Goal: Navigation & Orientation: Find specific page/section

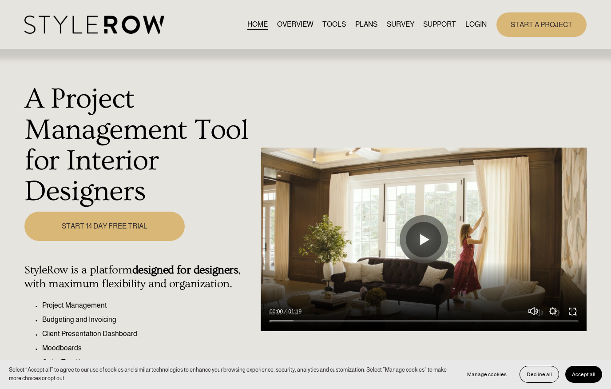
click at [469, 22] on link "LOGIN" at bounding box center [475, 25] width 21 height 12
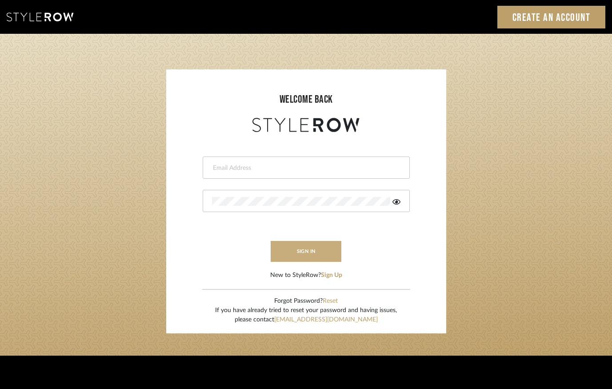
type input "lindsey@lindseymillerinteriors.com"
click at [309, 252] on button "sign in" at bounding box center [305, 251] width 71 height 21
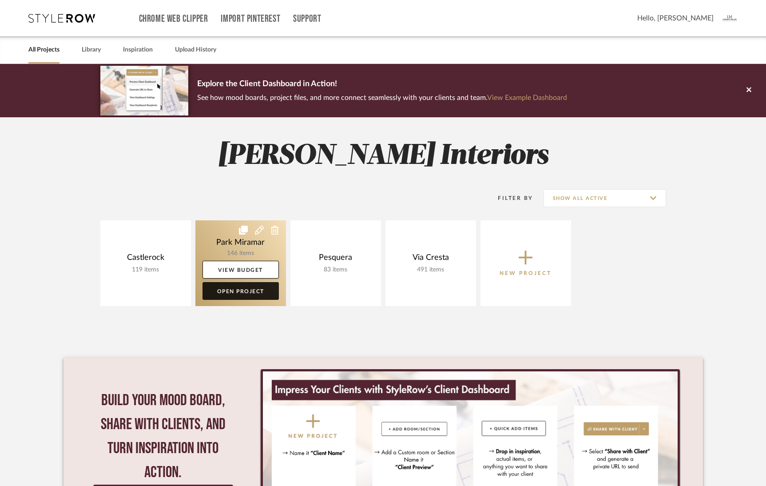
click at [236, 290] on link "Open Project" at bounding box center [241, 291] width 76 height 18
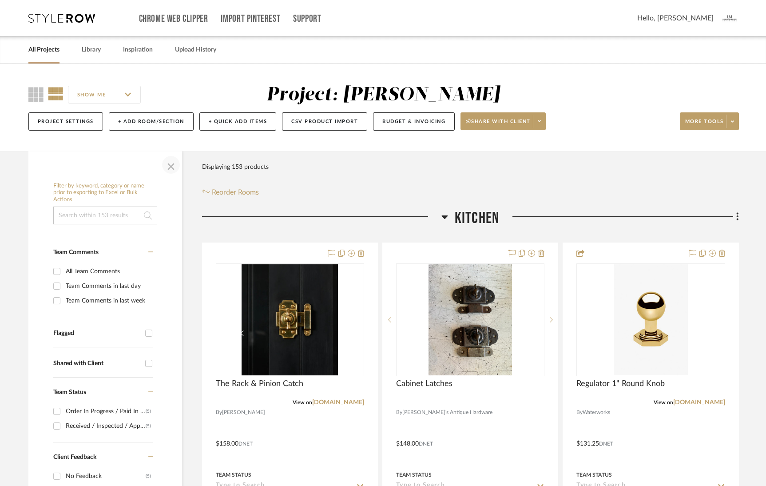
click at [170, 166] on span "button" at bounding box center [170, 164] width 21 height 21
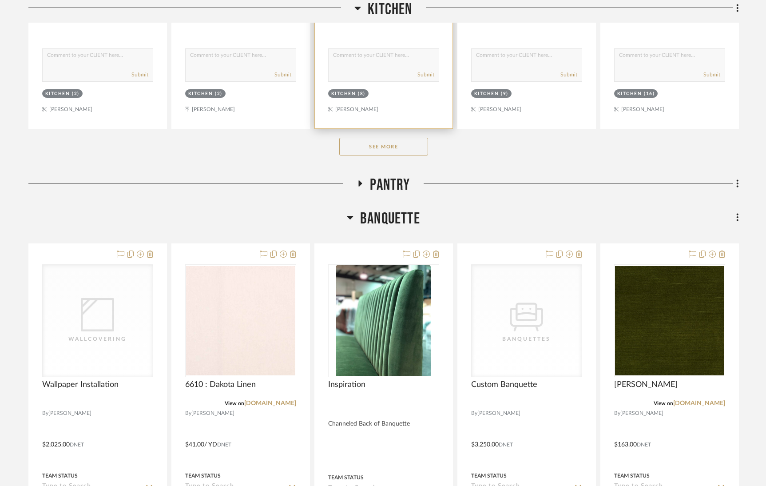
scroll to position [526, 0]
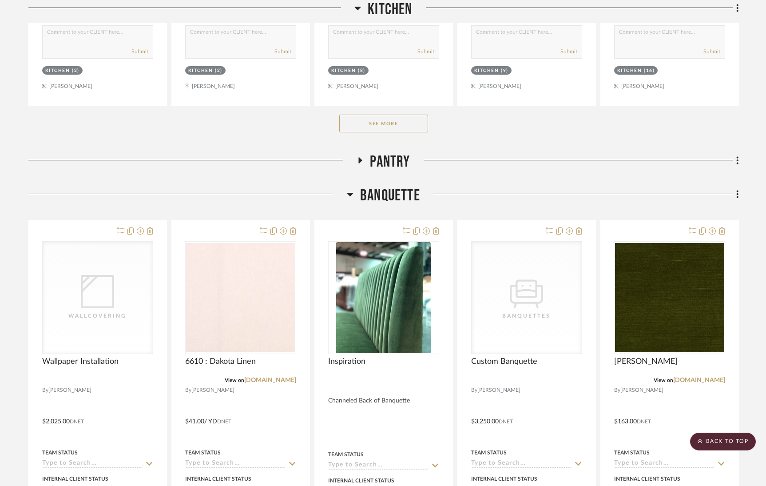
click at [396, 123] on button "See More" at bounding box center [383, 124] width 89 height 18
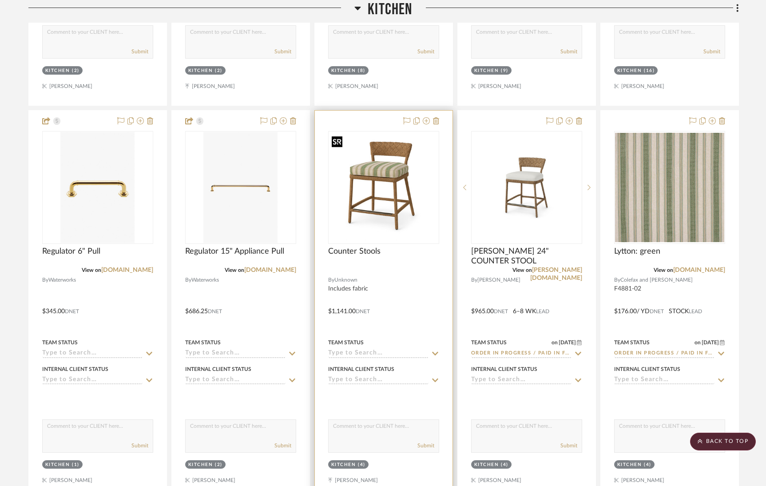
click at [386, 150] on img "0" at bounding box center [383, 187] width 109 height 107
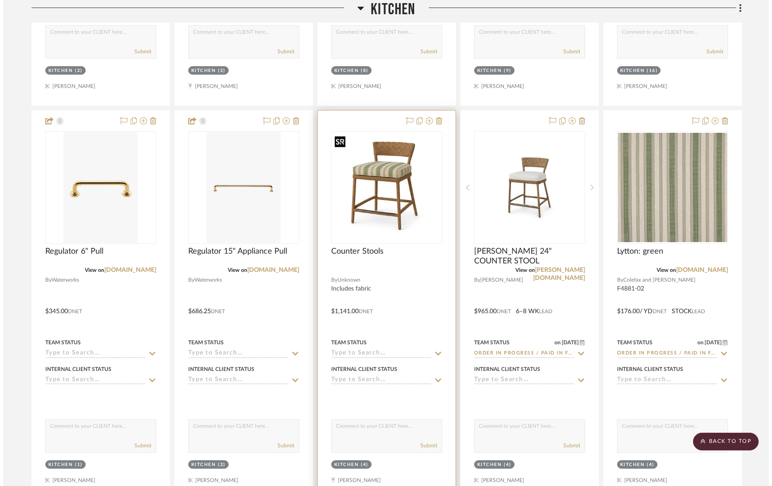
scroll to position [0, 0]
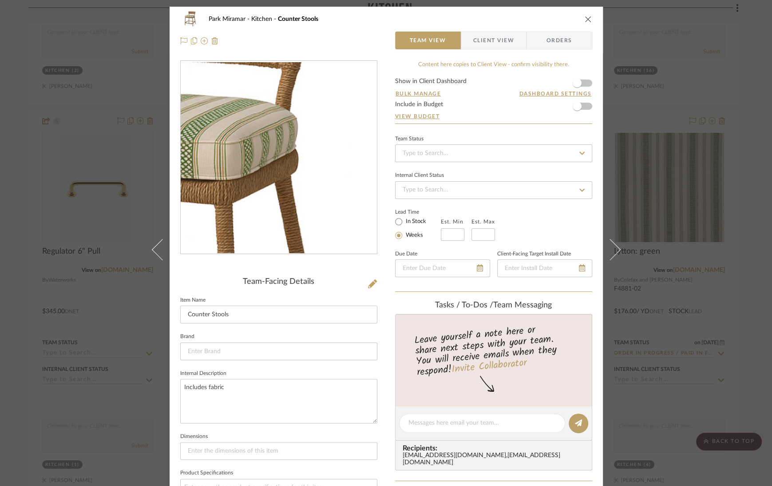
click at [313, 131] on img "0" at bounding box center [279, 157] width 196 height 191
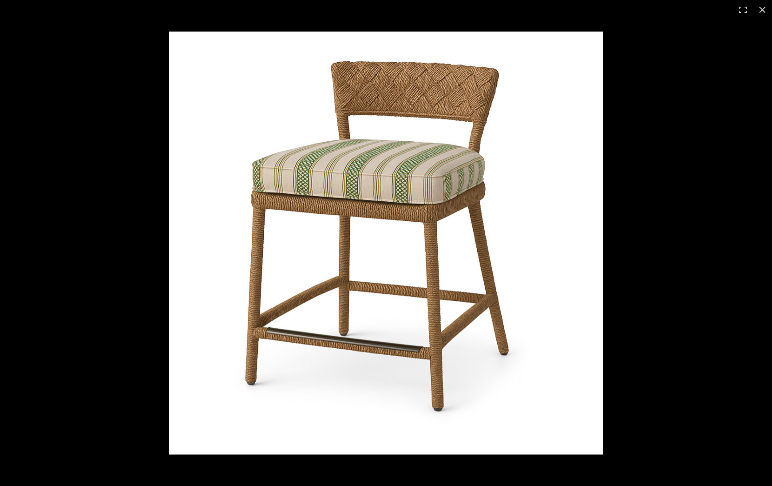
click at [313, 131] on img at bounding box center [386, 243] width 434 height 423
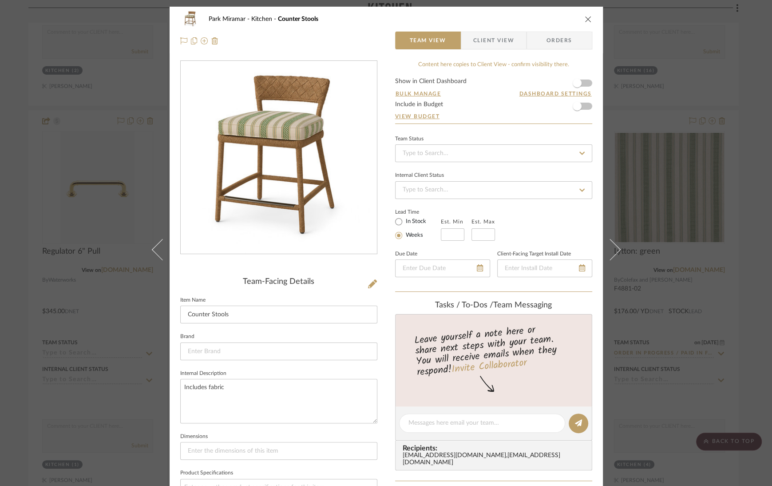
click at [588, 18] on icon "close" at bounding box center [588, 19] width 7 height 7
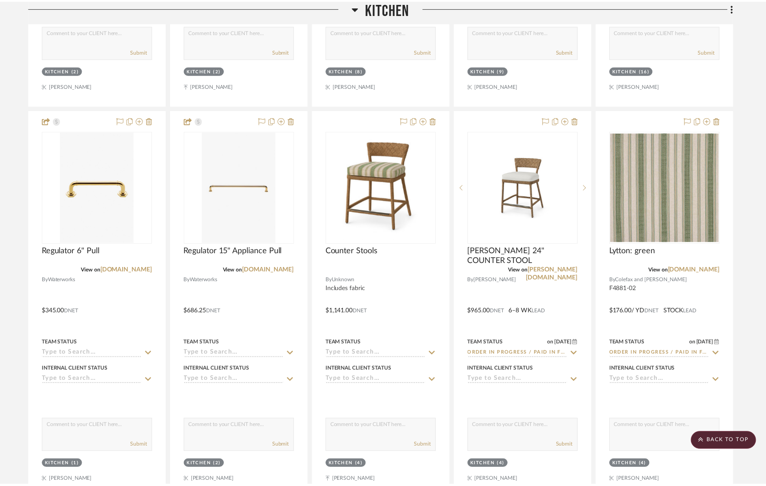
scroll to position [526, 0]
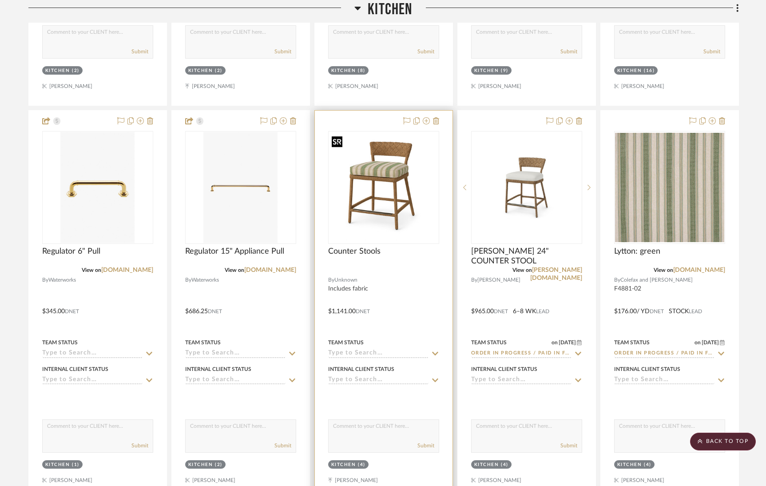
click at [362, 197] on img "0" at bounding box center [383, 187] width 109 height 107
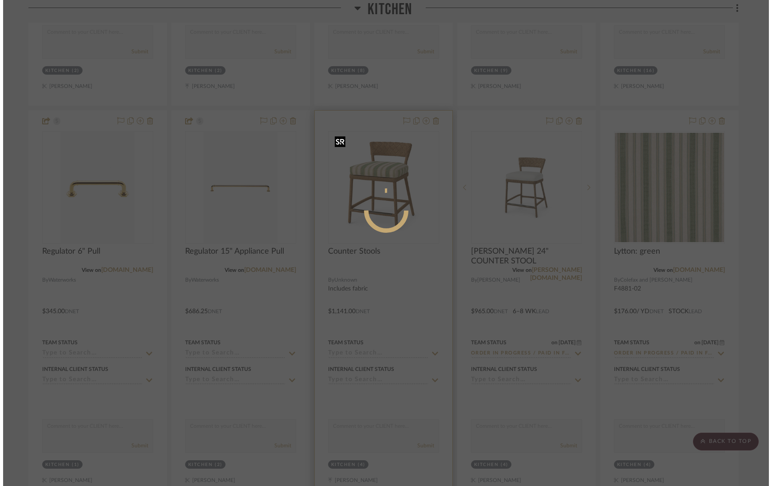
scroll to position [0, 0]
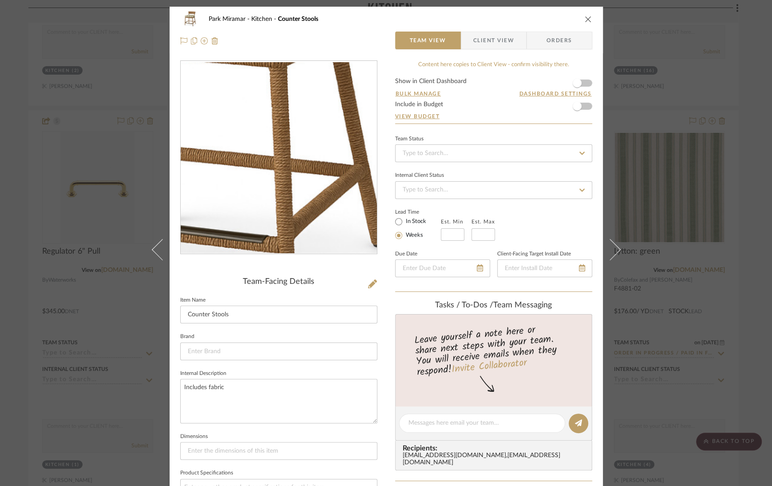
click at [296, 178] on img "0" at bounding box center [279, 157] width 196 height 191
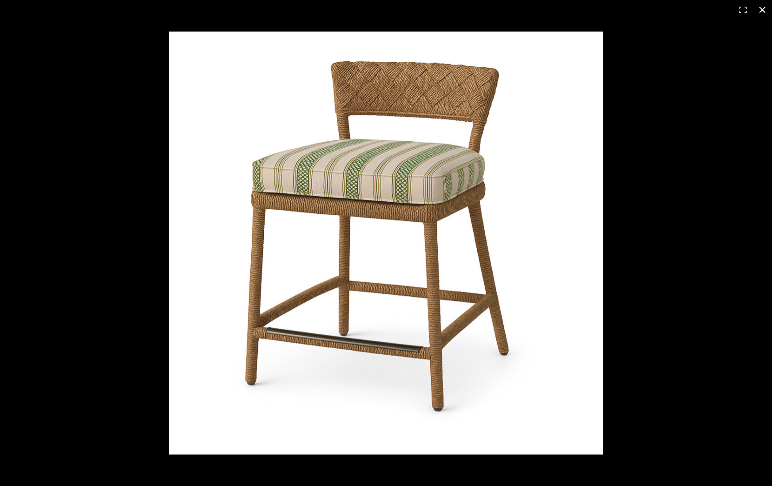
click at [762, 9] on button at bounding box center [763, 10] width 20 height 20
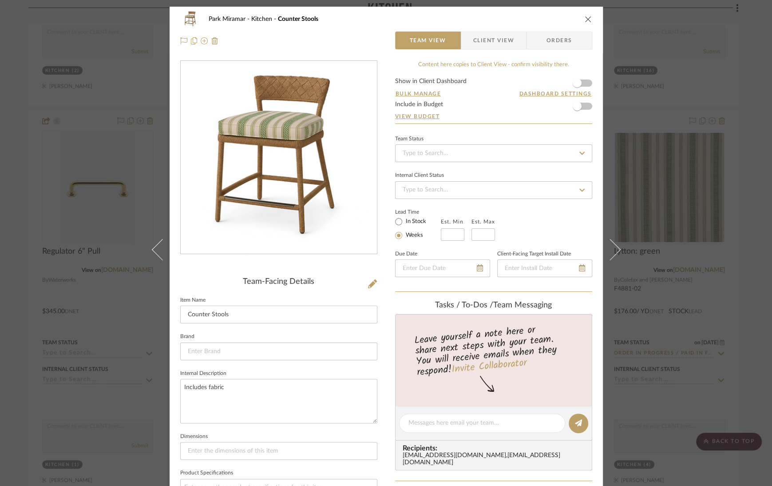
click at [585, 18] on icon "close" at bounding box center [588, 19] width 7 height 7
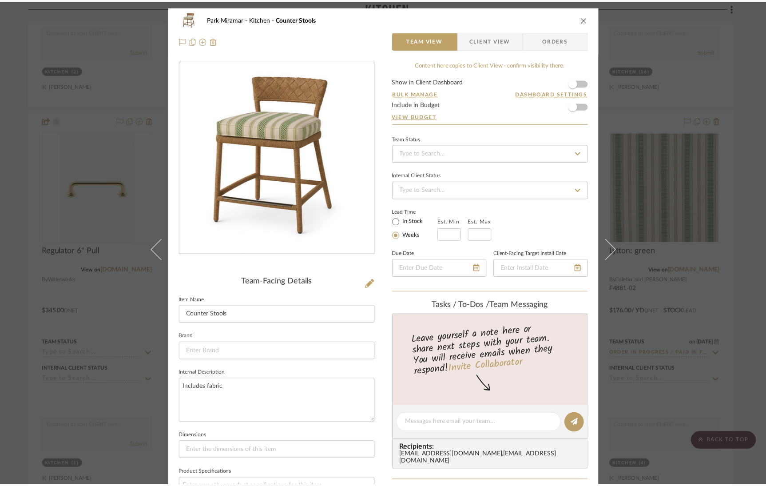
scroll to position [526, 0]
